Goal: Navigation & Orientation: Find specific page/section

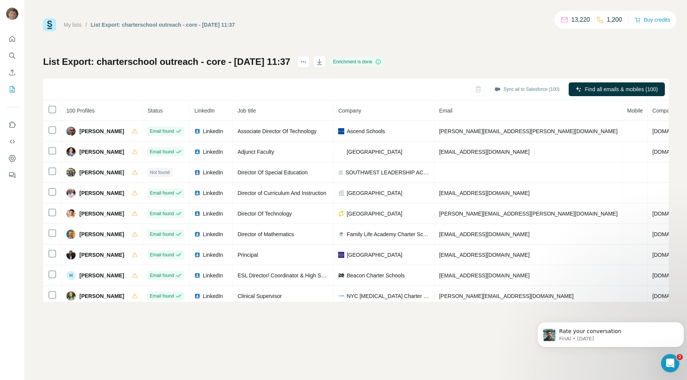
scroll to position [28, 0]
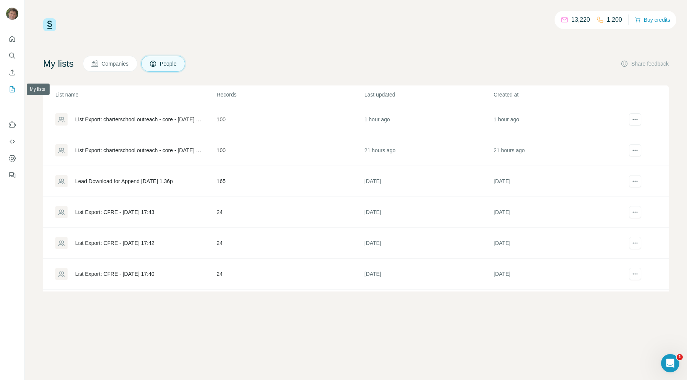
click at [11, 85] on icon "My lists" at bounding box center [12, 89] width 8 height 8
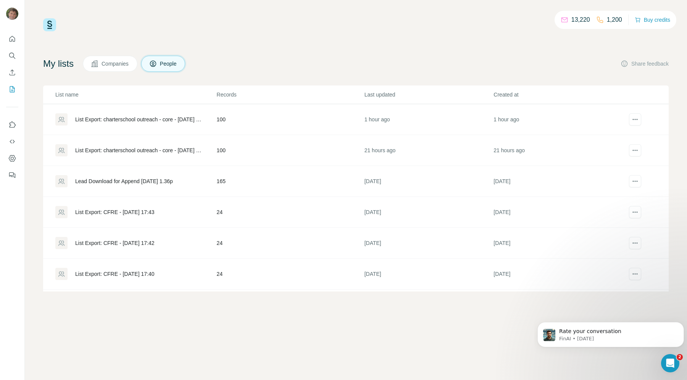
click at [35, 89] on div "13,220 1,200 Buy credits My lists Companies People Share feedback List name Rec…" at bounding box center [356, 190] width 662 height 380
click at [2, 87] on div at bounding box center [12, 104] width 24 height 155
click at [15, 88] on icon "My lists" at bounding box center [13, 88] width 4 height 5
click at [32, 90] on div "13,220 1,200 Buy credits My lists Companies People Share feedback List name Rec…" at bounding box center [356, 190] width 662 height 380
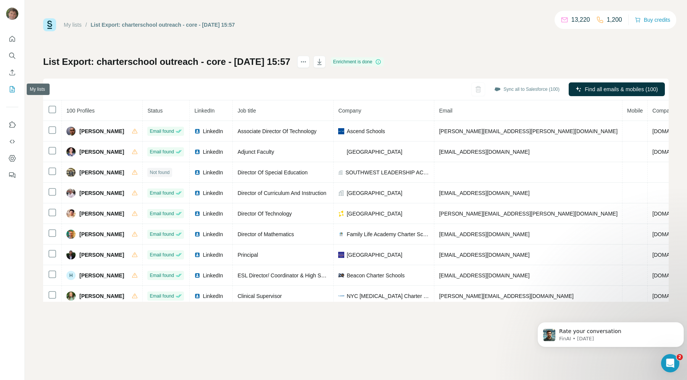
click at [12, 88] on icon "My lists" at bounding box center [13, 88] width 4 height 5
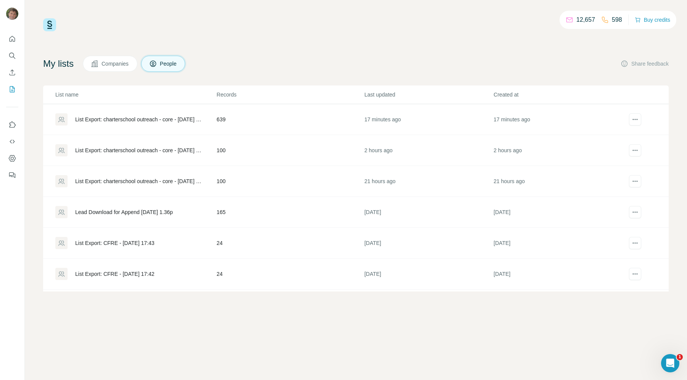
click at [153, 119] on div "List Export: charterschool outreach - core - 28/09/2025 12:53" at bounding box center [139, 120] width 129 height 8
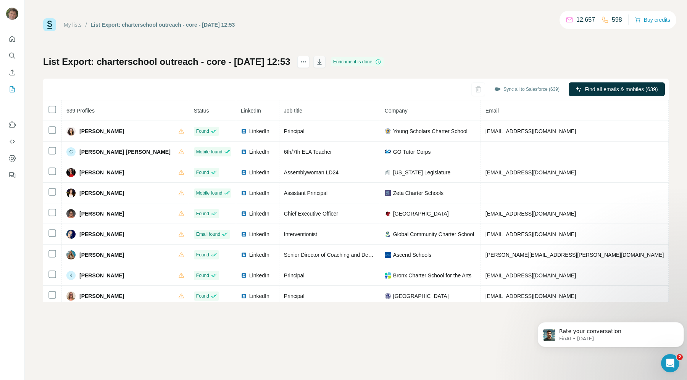
click at [323, 59] on icon "button" at bounding box center [320, 62] width 8 height 8
